Goal: Subscribe to service/newsletter

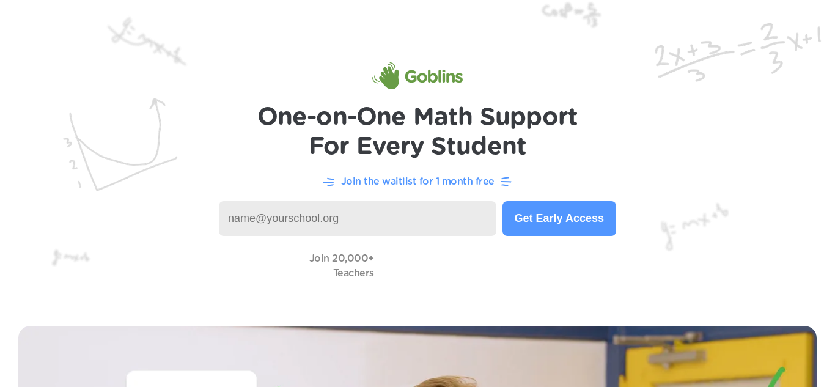
click at [536, 220] on button "Get Early Access" at bounding box center [559, 218] width 114 height 35
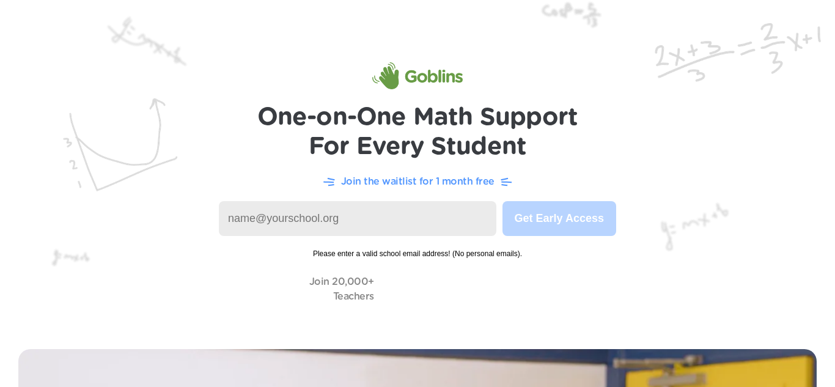
click at [432, 204] on input at bounding box center [358, 218] width 278 height 35
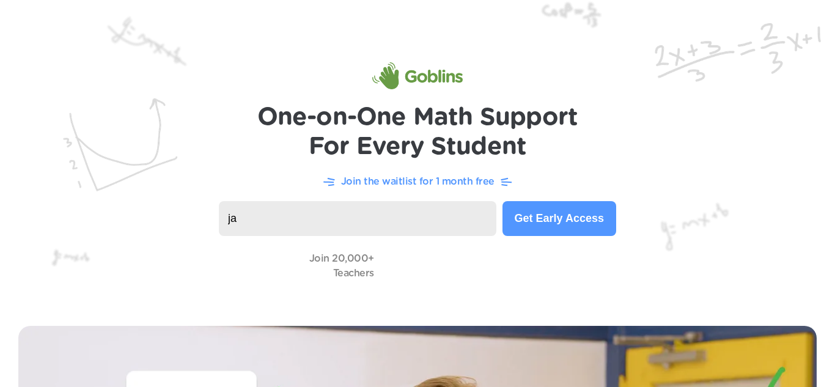
type input "j"
type input "[PERSON_NAME][EMAIL_ADDRESS][DOMAIN_NAME]"
click at [549, 218] on button "Get Early Access" at bounding box center [559, 218] width 114 height 35
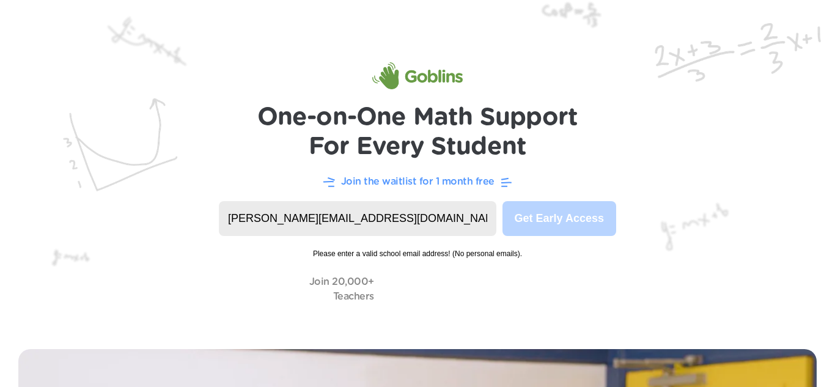
click at [487, 282] on video at bounding box center [441, 288] width 122 height 35
click at [476, 299] on video at bounding box center [441, 288] width 122 height 35
click at [443, 298] on video at bounding box center [441, 288] width 122 height 35
click at [430, 298] on video at bounding box center [441, 288] width 122 height 35
click at [437, 295] on video at bounding box center [441, 288] width 122 height 35
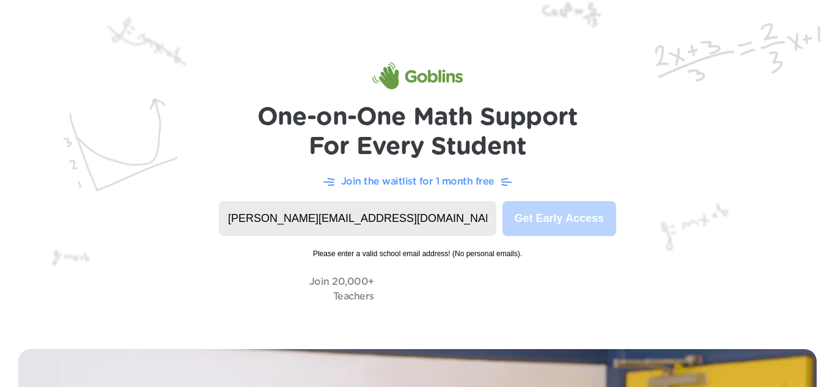
click at [418, 302] on video at bounding box center [441, 288] width 122 height 35
click at [450, 215] on input "[PERSON_NAME][EMAIL_ADDRESS][DOMAIN_NAME]" at bounding box center [358, 218] width 278 height 35
